Goal: Information Seeking & Learning: Learn about a topic

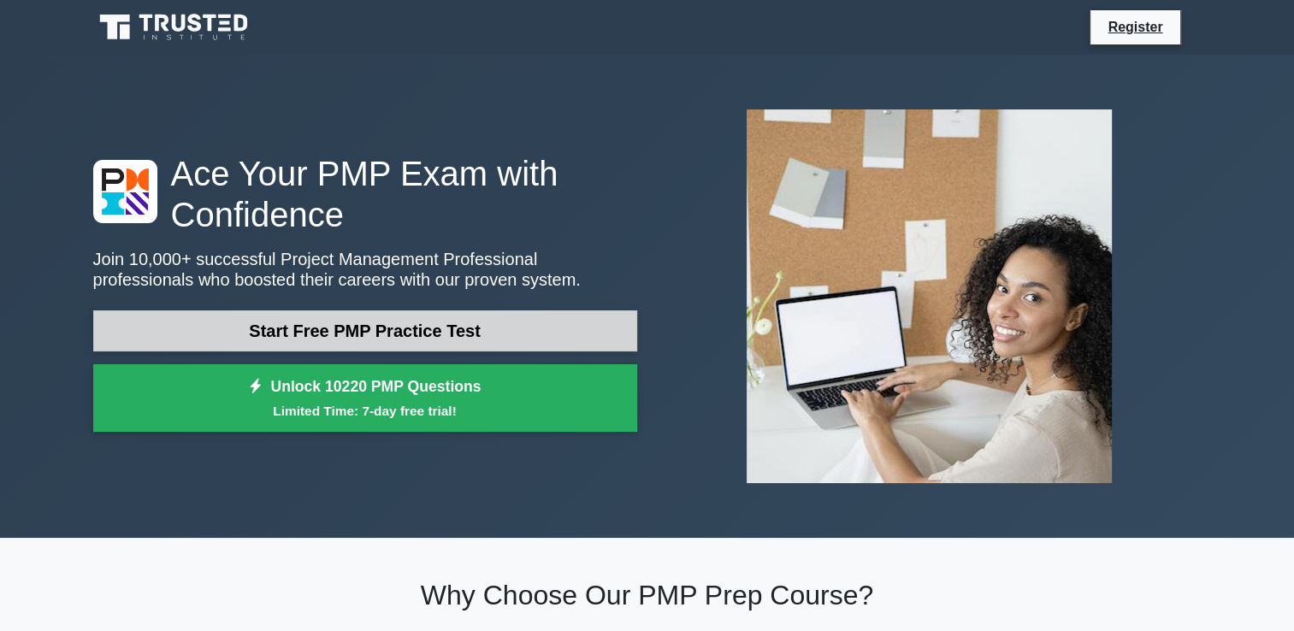
click at [412, 328] on link "Start Free PMP Practice Test" at bounding box center [365, 331] width 544 height 41
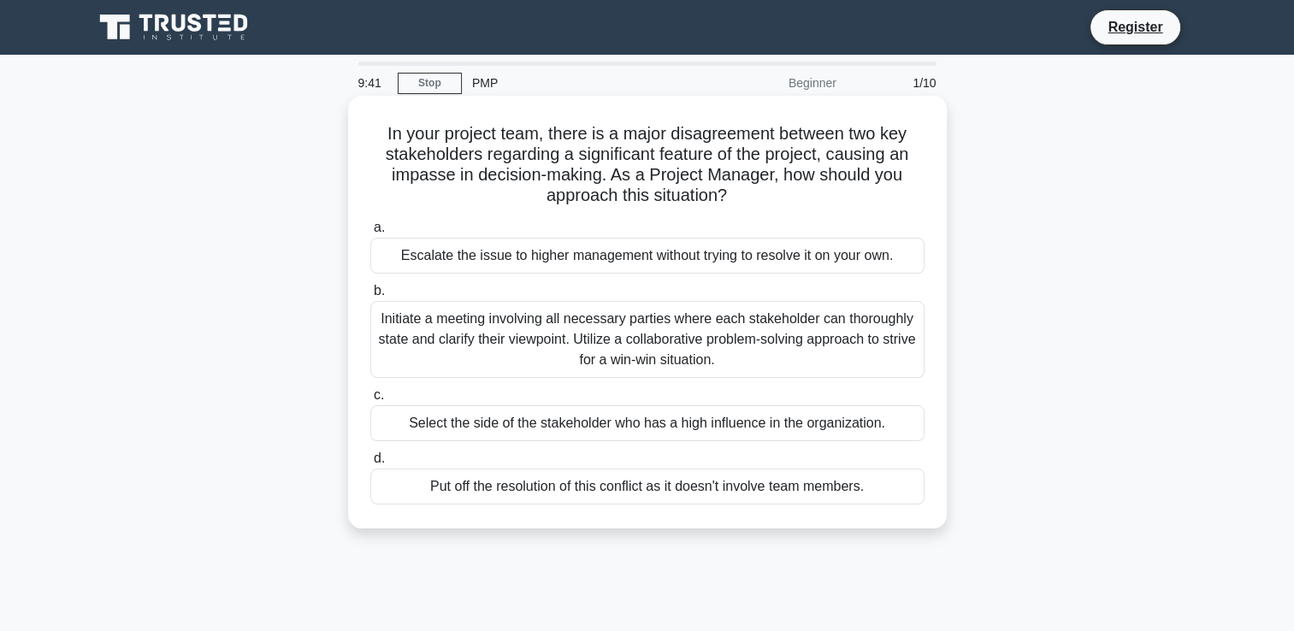
click at [650, 352] on div "Initiate a meeting involving all necessary parties where each stakeholder can t…" at bounding box center [647, 339] width 554 height 77
click at [370, 297] on input "b. Initiate a meeting involving all necessary parties where each stakeholder ca…" at bounding box center [370, 291] width 0 height 11
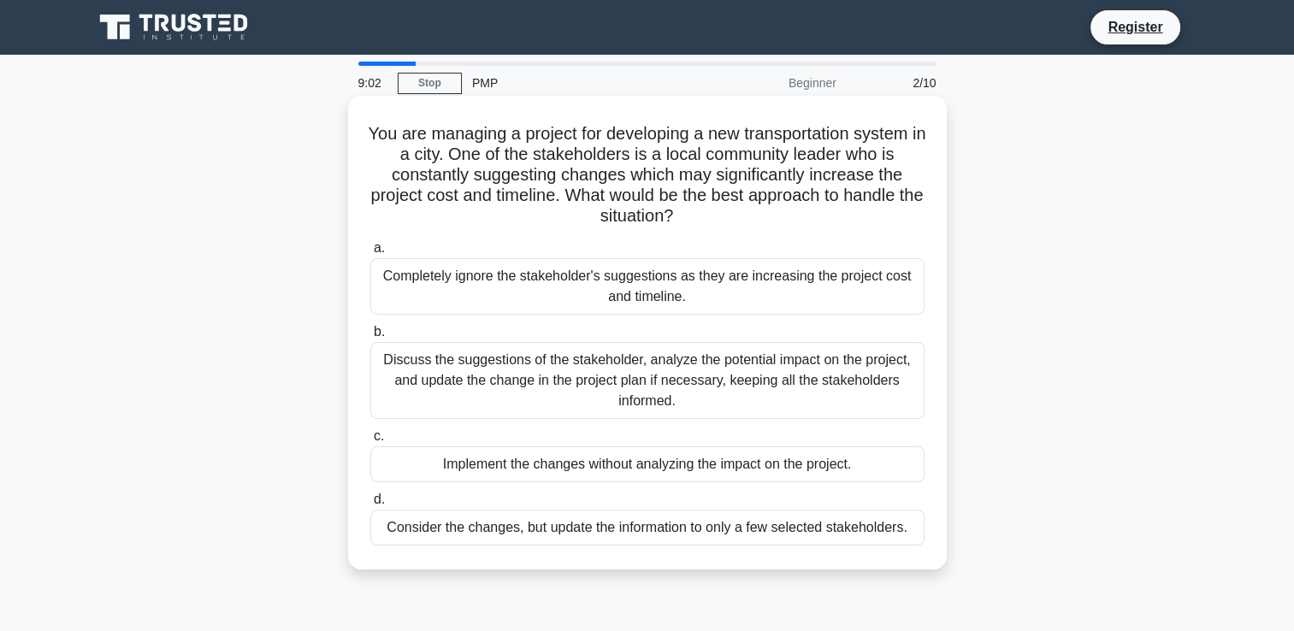
click at [606, 376] on div "Discuss the suggestions of the stakeholder, analyze the potential impact on the…" at bounding box center [647, 380] width 554 height 77
click at [370, 338] on input "b. Discuss the suggestions of the stakeholder, analyze the potential impact on …" at bounding box center [370, 332] width 0 height 11
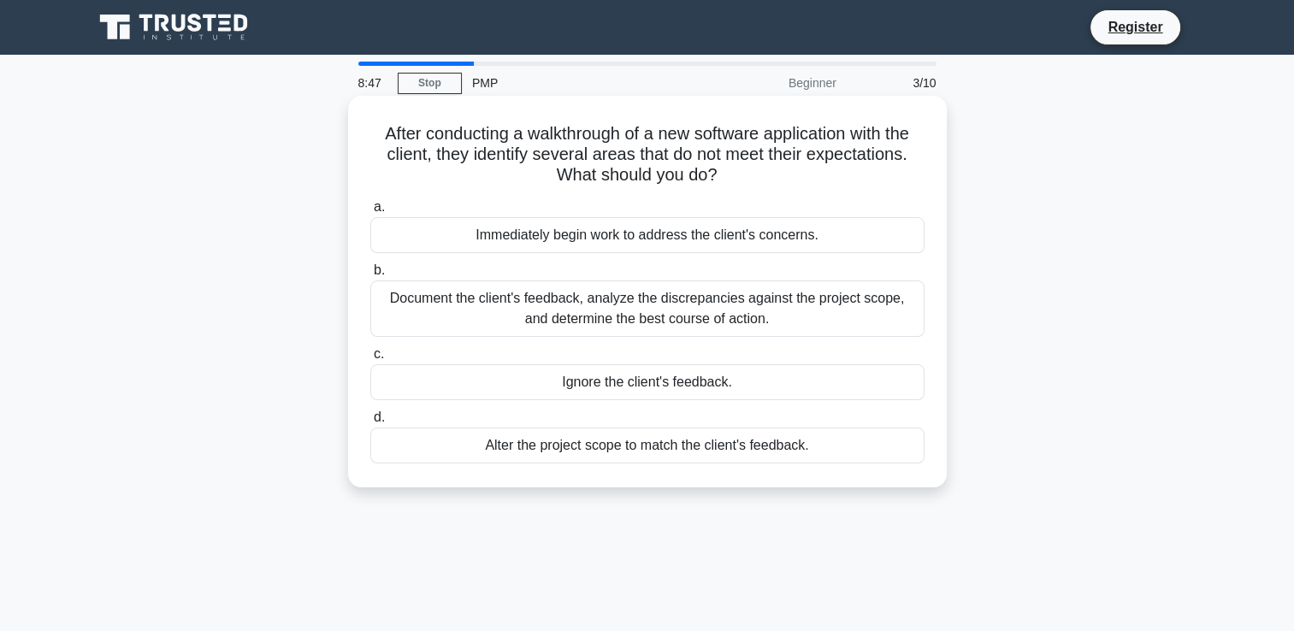
click at [701, 323] on div "Document the client's feedback, analyze the discrepancies against the project s…" at bounding box center [647, 309] width 554 height 56
click at [370, 276] on input "b. Document the client's feedback, analyze the discrepancies against the projec…" at bounding box center [370, 270] width 0 height 11
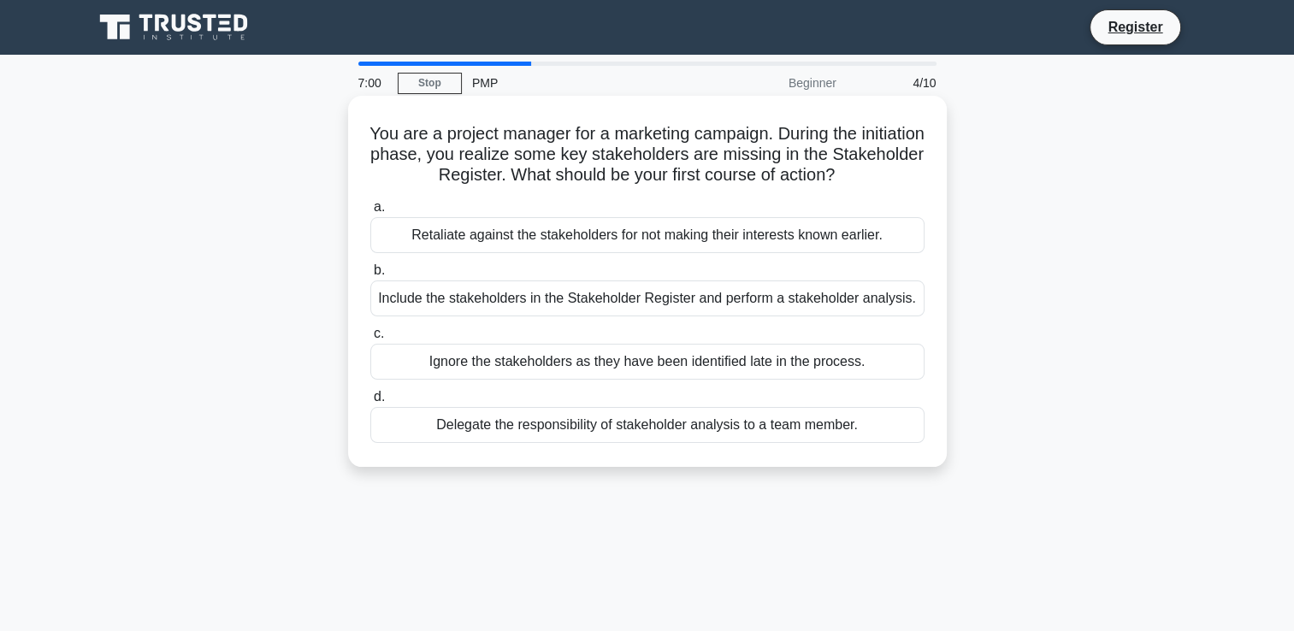
click at [674, 304] on div "Include the stakeholders in the Stakeholder Register and perform a stakeholder …" at bounding box center [647, 299] width 554 height 36
click at [370, 276] on input "b. Include the stakeholders in the Stakeholder Register and perform a stakehold…" at bounding box center [370, 270] width 0 height 11
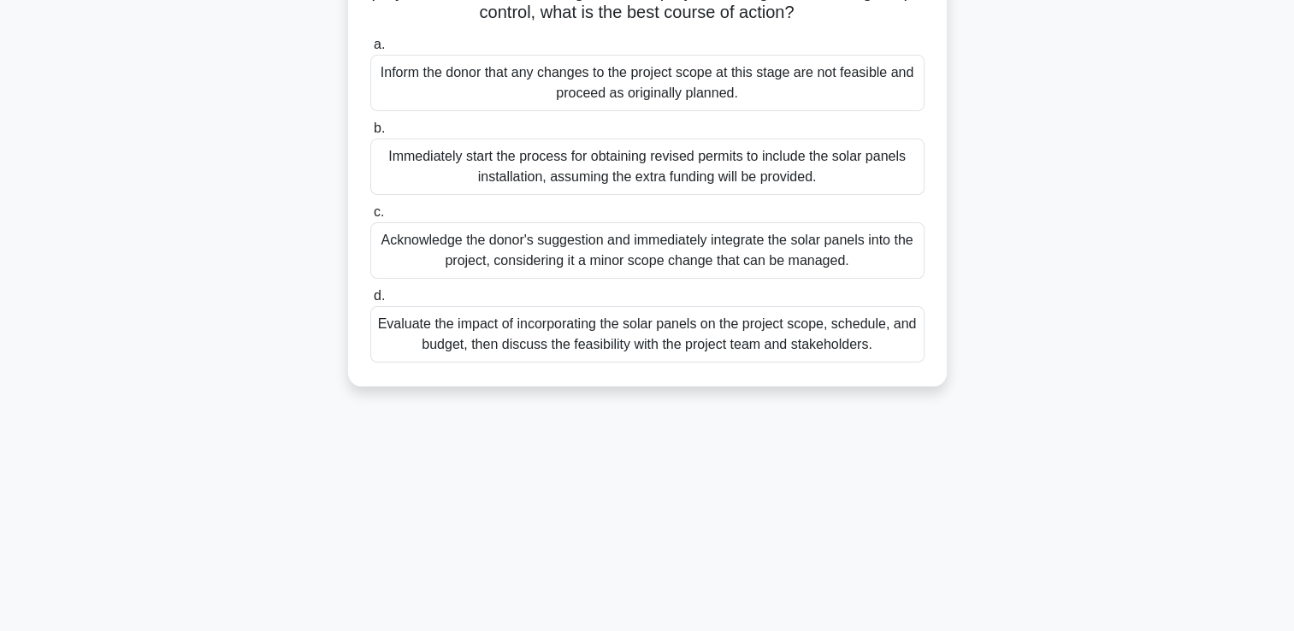
scroll to position [257, 0]
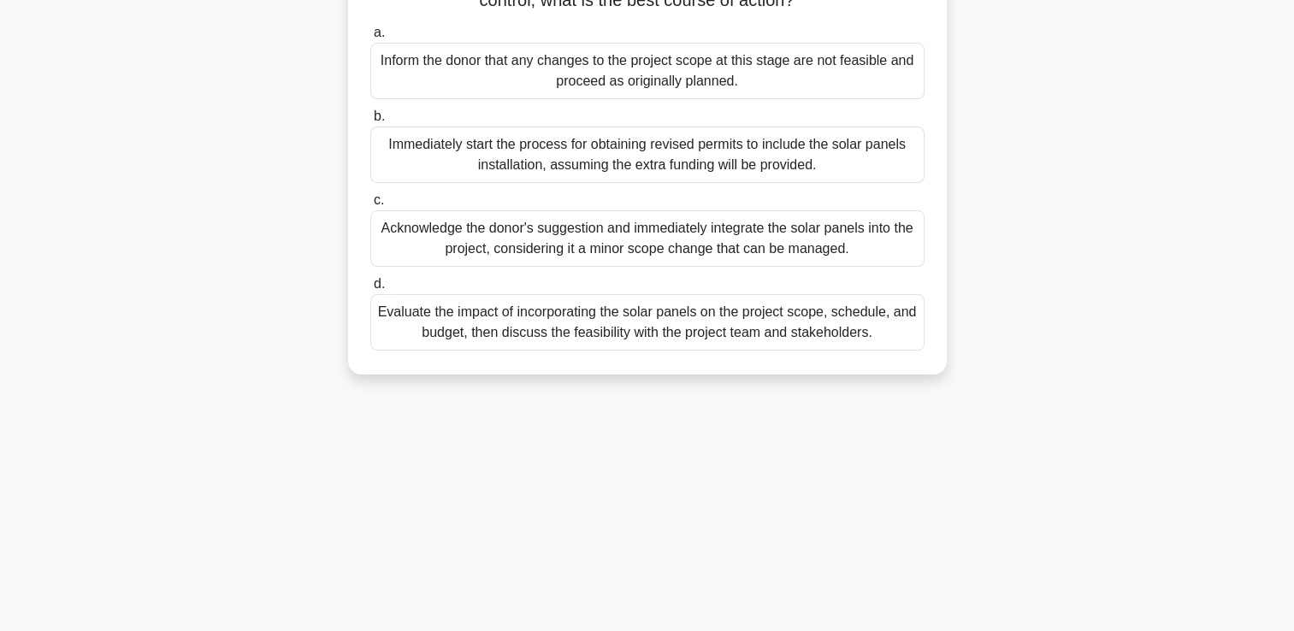
click at [701, 347] on div "Evaluate the impact of incorporating the solar panels on the project scope, sch…" at bounding box center [647, 322] width 554 height 56
click at [370, 290] on input "d. Evaluate the impact of incorporating the solar panels on the project scope, …" at bounding box center [370, 284] width 0 height 11
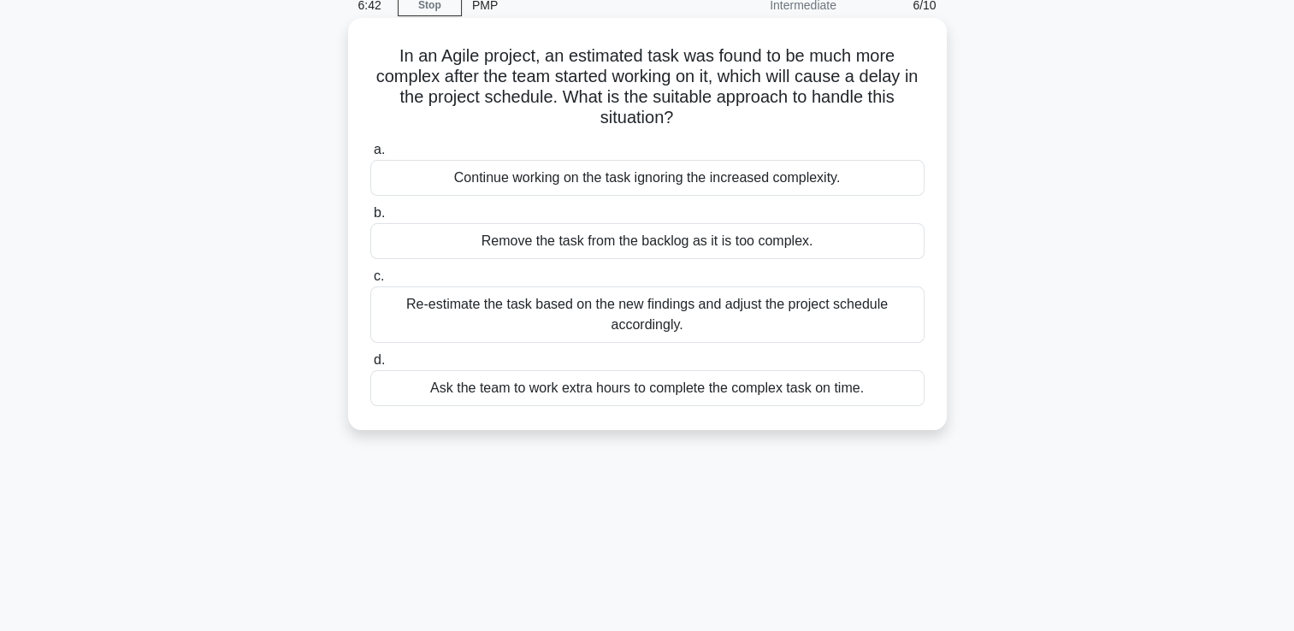
scroll to position [0, 0]
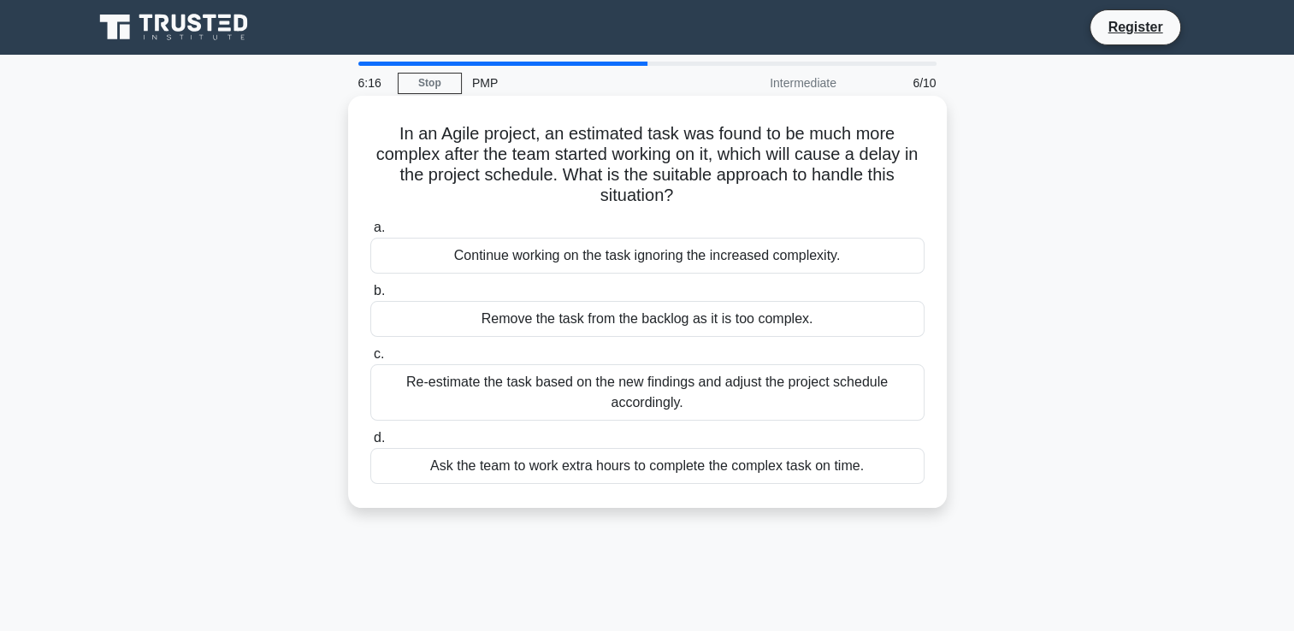
click at [624, 388] on div "Re-estimate the task based on the new findings and adjust the project schedule …" at bounding box center [647, 392] width 554 height 56
click at [370, 360] on input "c. Re-estimate the task based on the new findings and adjust the project schedu…" at bounding box center [370, 354] width 0 height 11
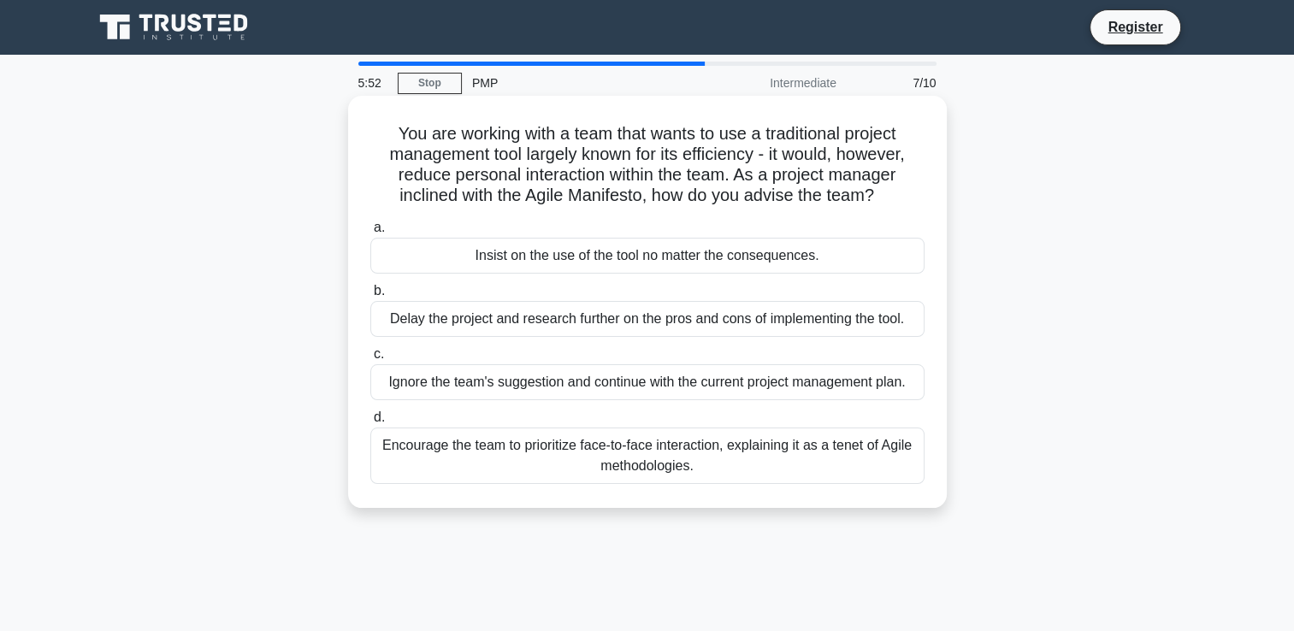
click at [660, 470] on div "Encourage the team to prioritize face-to-face interaction, explaining it as a t…" at bounding box center [647, 456] width 554 height 56
click at [370, 423] on input "d. Encourage the team to prioritize face-to-face interaction, explaining it as …" at bounding box center [370, 417] width 0 height 11
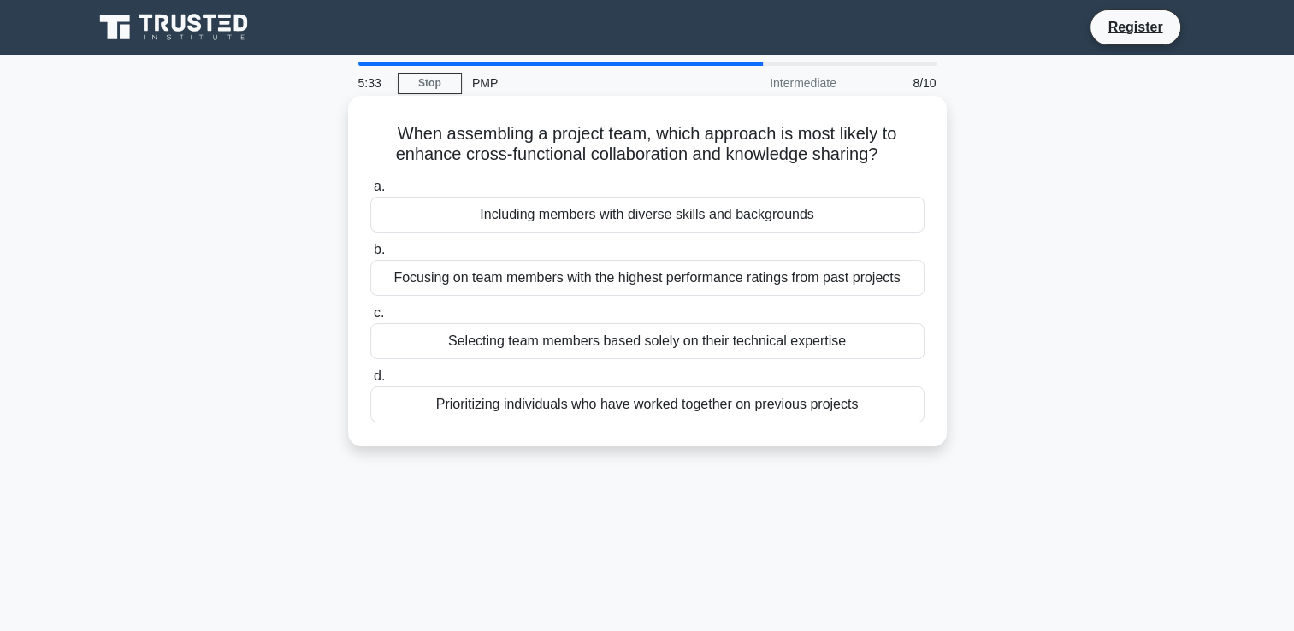
click at [671, 222] on div "Including members with diverse skills and backgrounds" at bounding box center [647, 215] width 554 height 36
click at [370, 192] on input "a. Including members with diverse skills and backgrounds" at bounding box center [370, 186] width 0 height 11
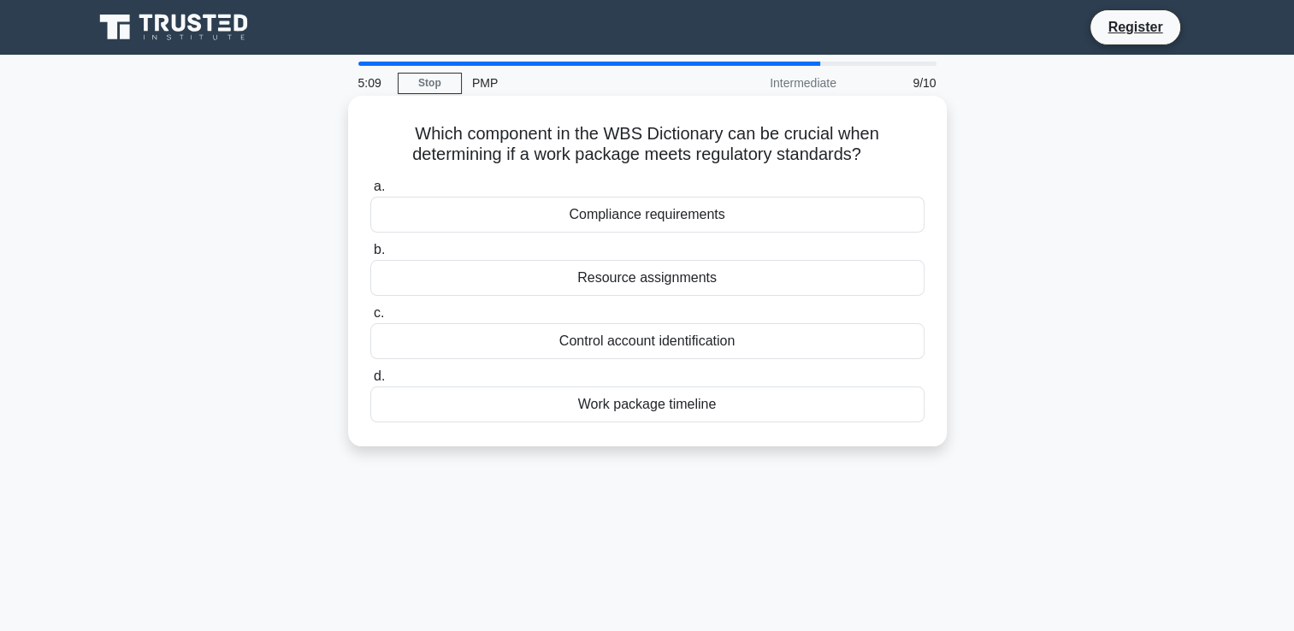
click at [650, 223] on div "Compliance requirements" at bounding box center [647, 215] width 554 height 36
click at [370, 192] on input "a. Compliance requirements" at bounding box center [370, 186] width 0 height 11
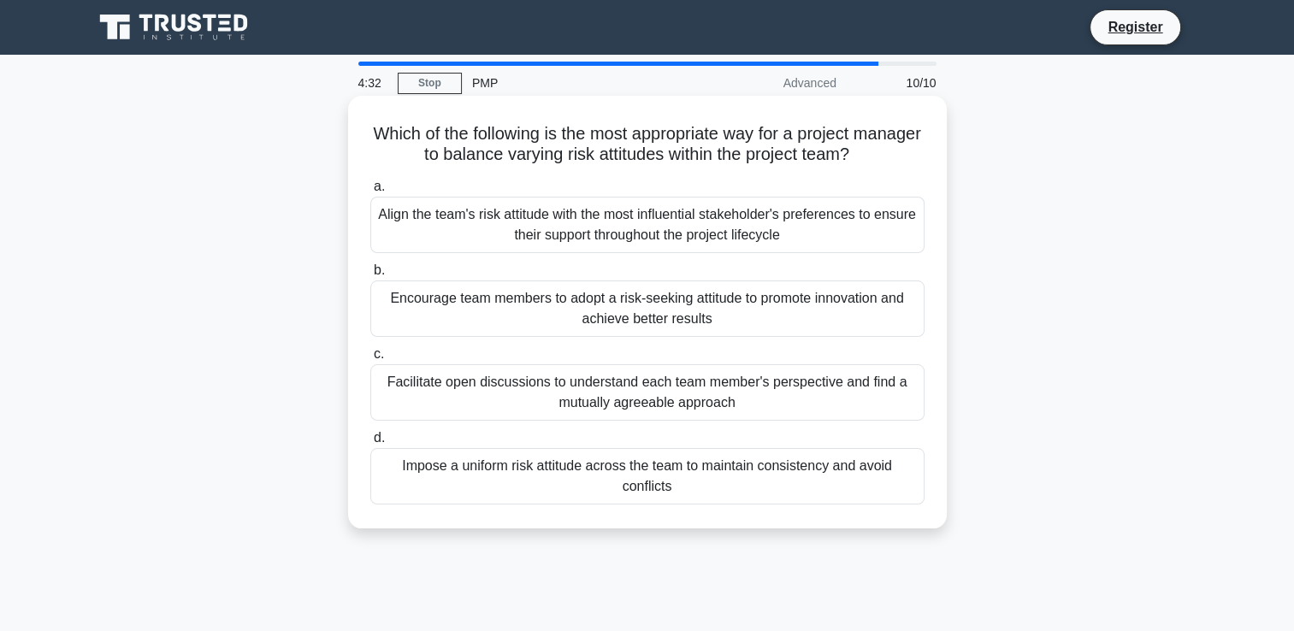
click at [402, 132] on h5 "Which of the following is the most appropriate way for a project manager to bal…" at bounding box center [648, 144] width 558 height 43
click at [713, 402] on div "Facilitate open discussions to understand each team member's perspective and fi…" at bounding box center [647, 392] width 554 height 56
click at [370, 360] on input "c. Facilitate open discussions to understand each team member's perspective and…" at bounding box center [370, 354] width 0 height 11
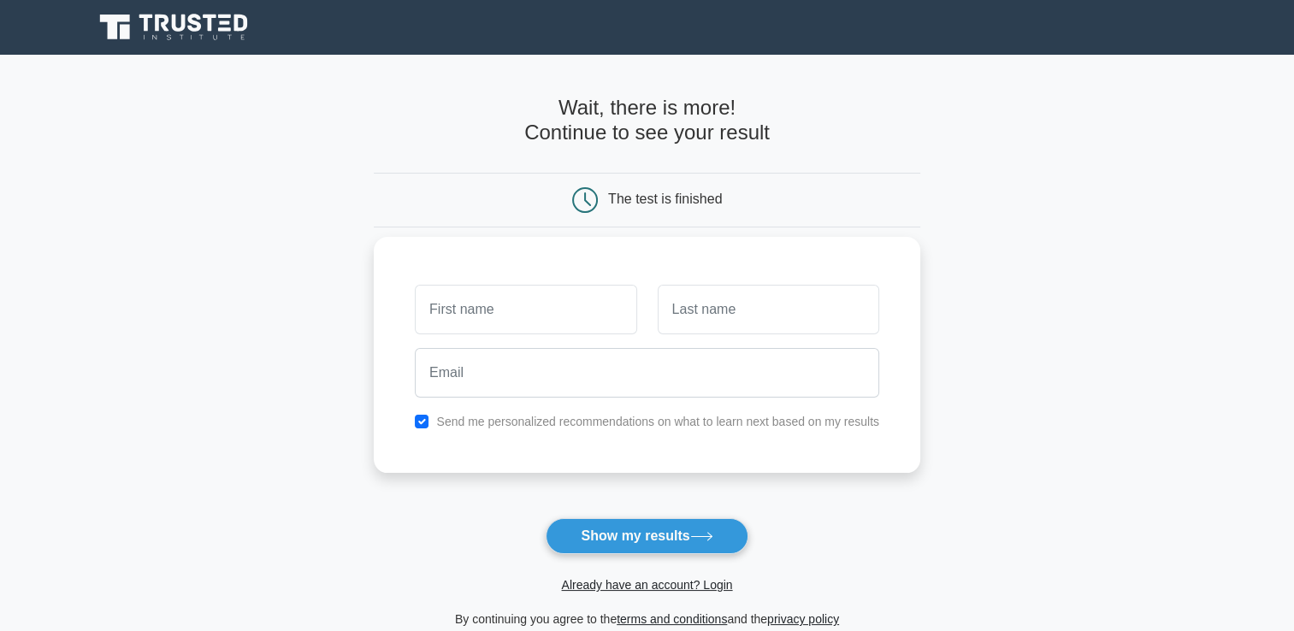
click at [530, 310] on input "text" at bounding box center [526, 310] width 222 height 50
type input "[PERSON_NAME]"
drag, startPoint x: 526, startPoint y: 307, endPoint x: 385, endPoint y: 426, distance: 184.6
click at [257, 311] on main "Wait, there is more! Continue to see your result The test is finished Charles" at bounding box center [647, 363] width 1294 height 616
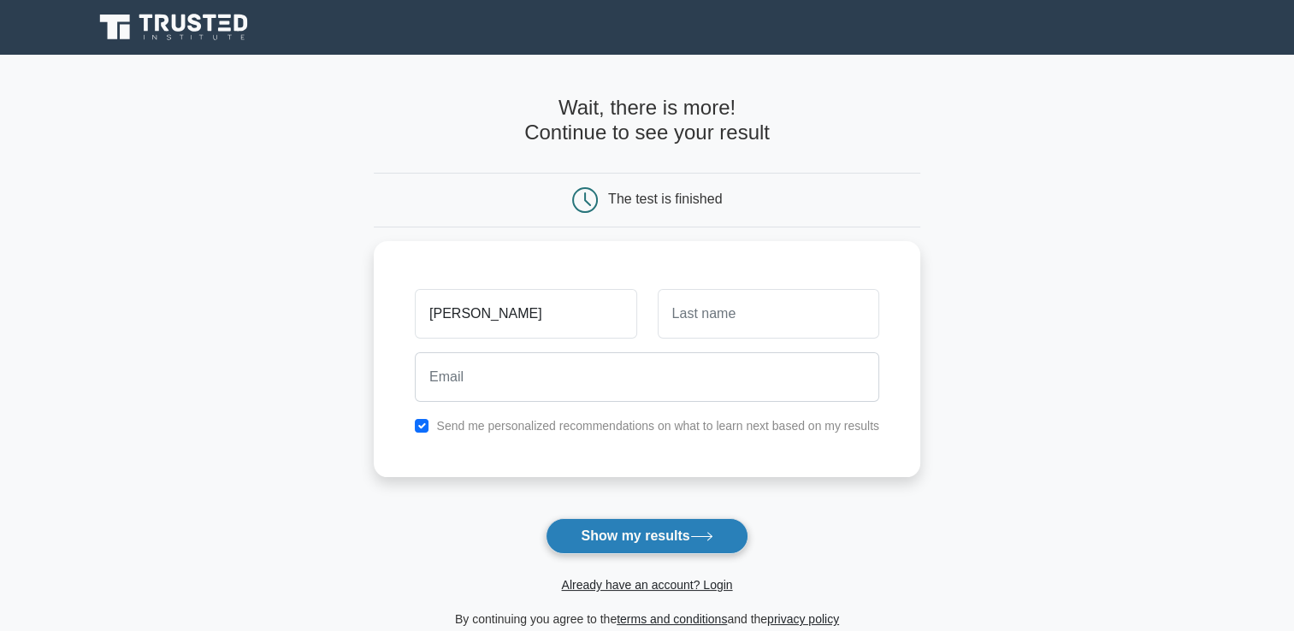
click at [634, 525] on button "Show my results" at bounding box center [647, 536] width 202 height 36
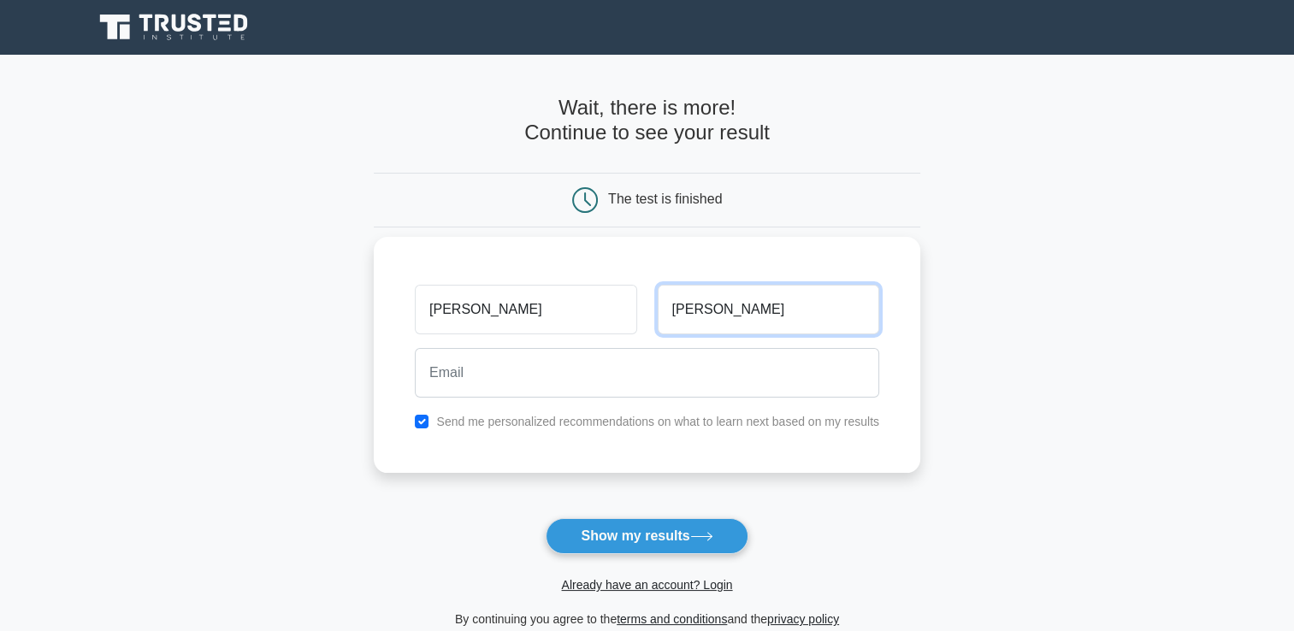
type input "victor"
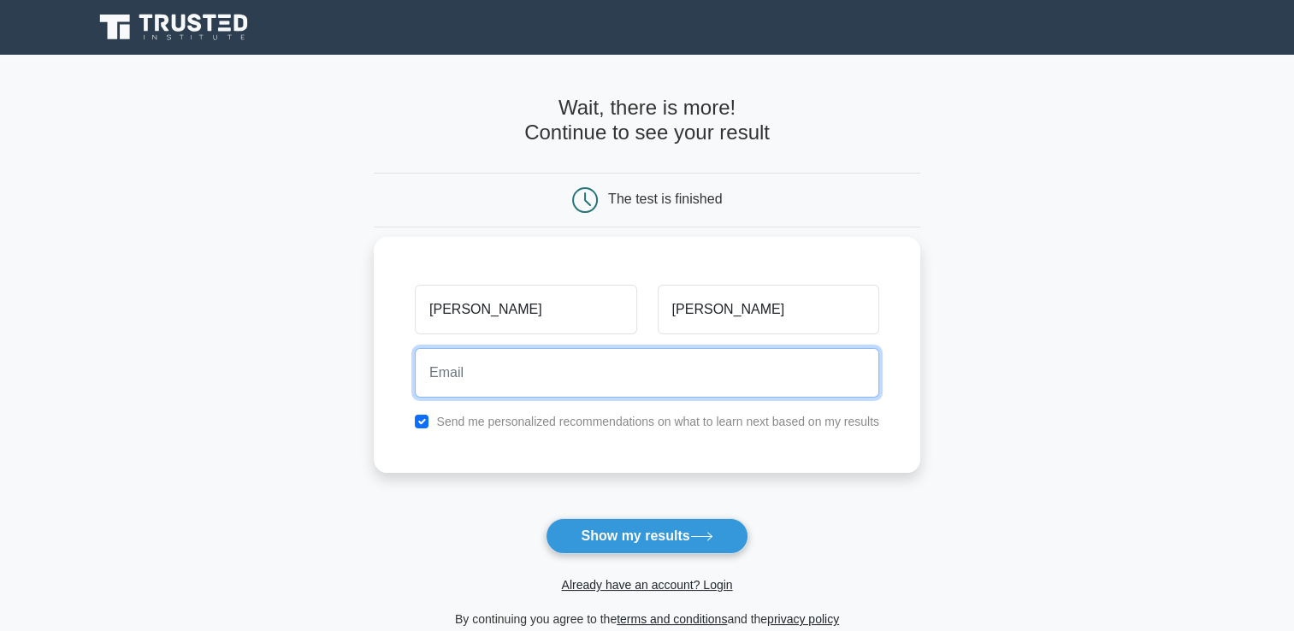
click at [554, 375] on input "email" at bounding box center [647, 373] width 464 height 50
type input "adedoyin.odiri@gmail.com"
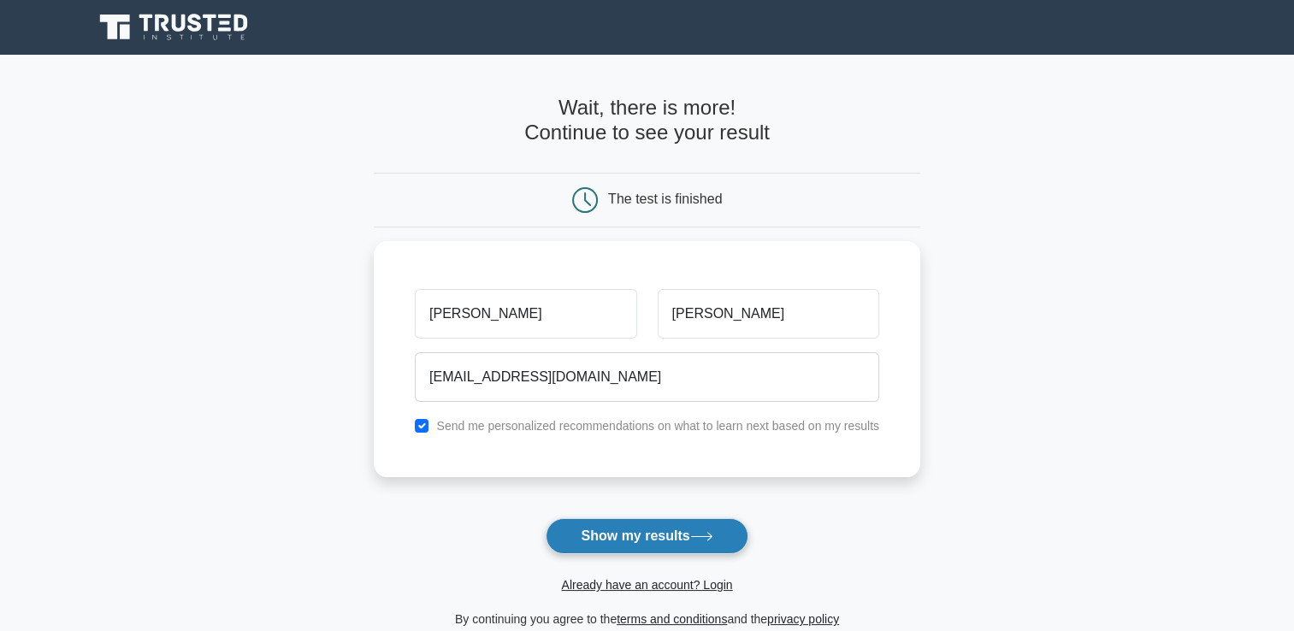
click at [633, 541] on button "Show my results" at bounding box center [647, 536] width 202 height 36
